Goal: Task Accomplishment & Management: Complete application form

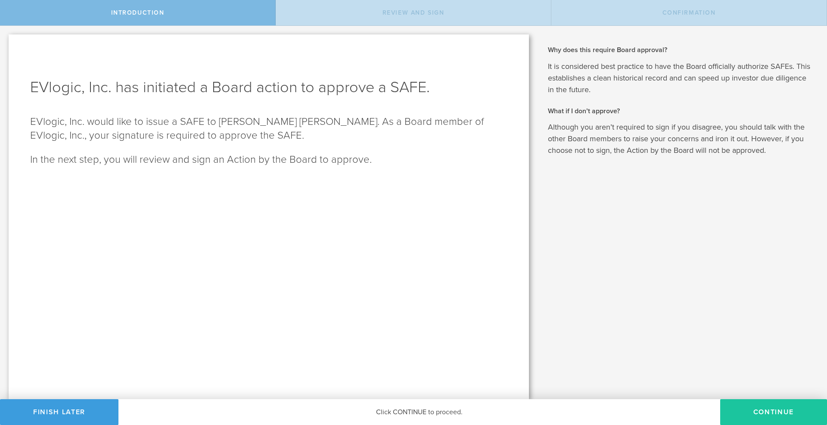
click at [763, 420] on button "Continue" at bounding box center [773, 412] width 107 height 26
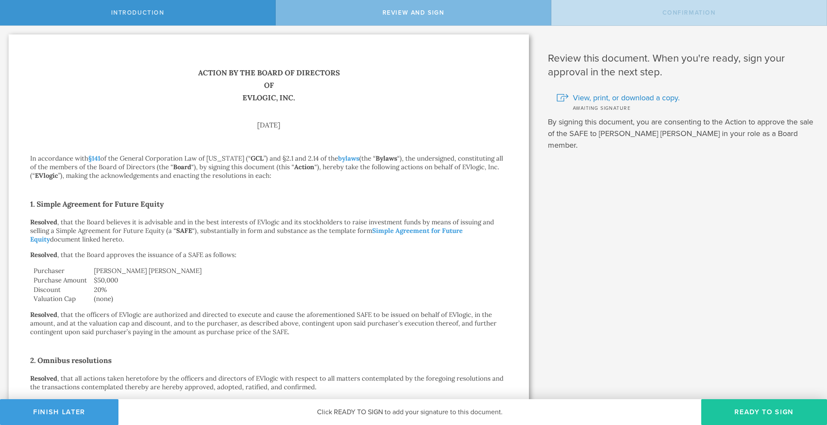
click at [759, 415] on button "Ready to Sign" at bounding box center [764, 412] width 126 height 26
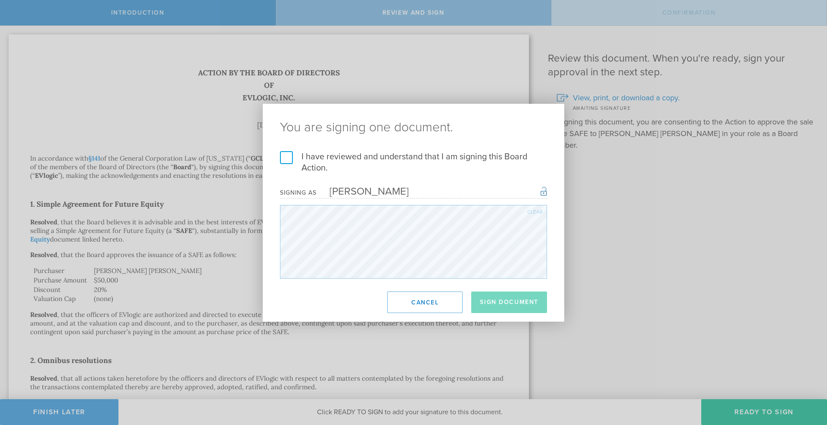
click at [287, 156] on label "I have reviewed and understand that I am signing this Board Action." at bounding box center [413, 162] width 267 height 22
click at [0, 0] on input "I have reviewed and understand that I am signing this Board Action." at bounding box center [0, 0] width 0 height 0
click at [526, 309] on button "Sign Document" at bounding box center [509, 303] width 76 height 22
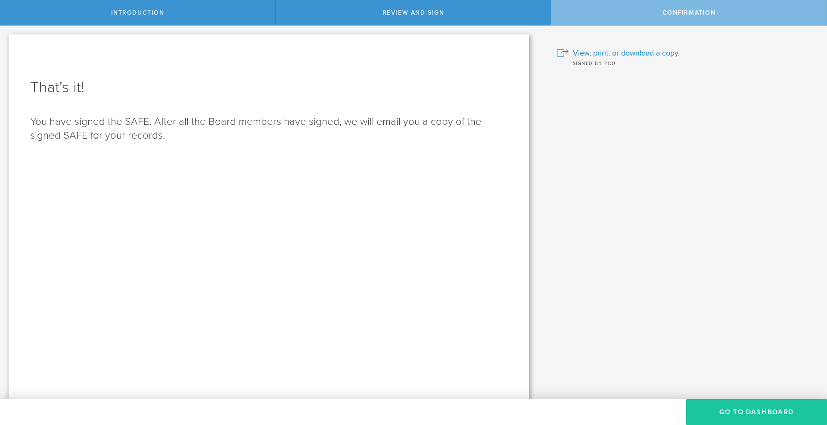
click at [752, 413] on button "Go to Dashboard" at bounding box center [756, 412] width 141 height 26
